Goal: Navigation & Orientation: Find specific page/section

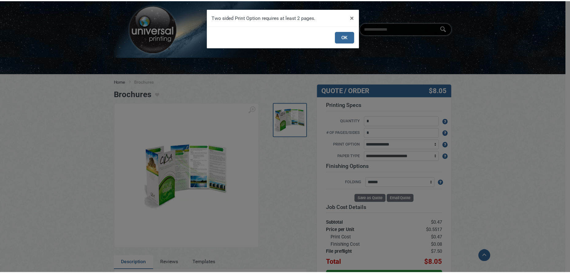
scroll to position [92, 0]
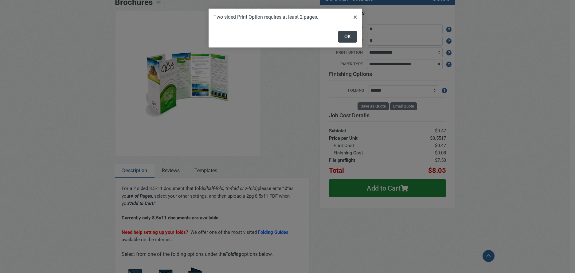
click at [350, 37] on button "OK" at bounding box center [347, 37] width 19 height 12
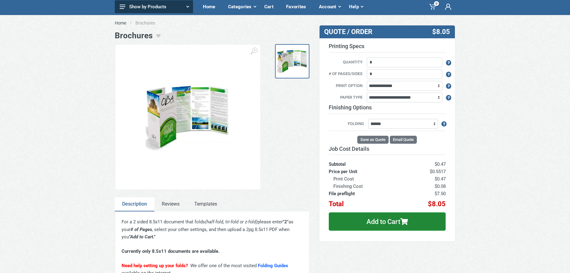
scroll to position [0, 0]
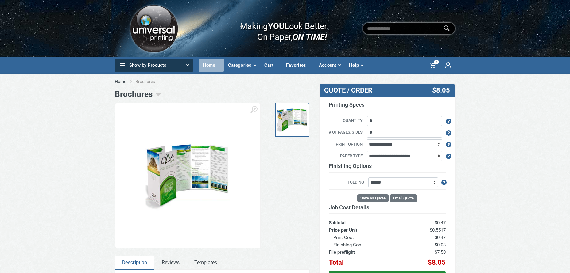
click at [212, 65] on div "Home" at bounding box center [211, 65] width 25 height 13
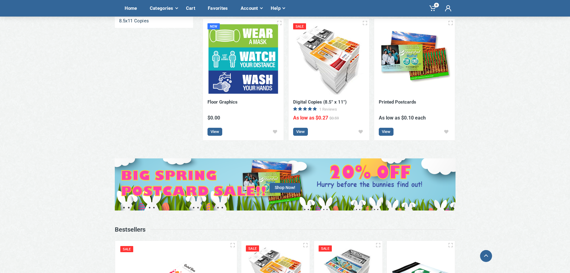
scroll to position [203, 0]
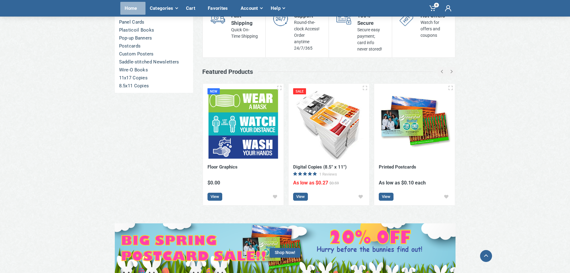
click at [132, 7] on div "Home" at bounding box center [132, 8] width 25 height 13
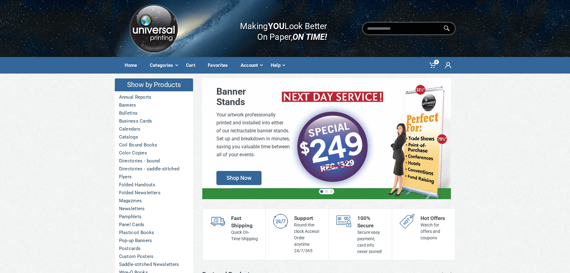
click at [144, 30] on img at bounding box center [154, 29] width 52 height 52
click at [128, 178] on link "Flyers" at bounding box center [154, 177] width 78 height 8
